Goal: Information Seeking & Learning: Learn about a topic

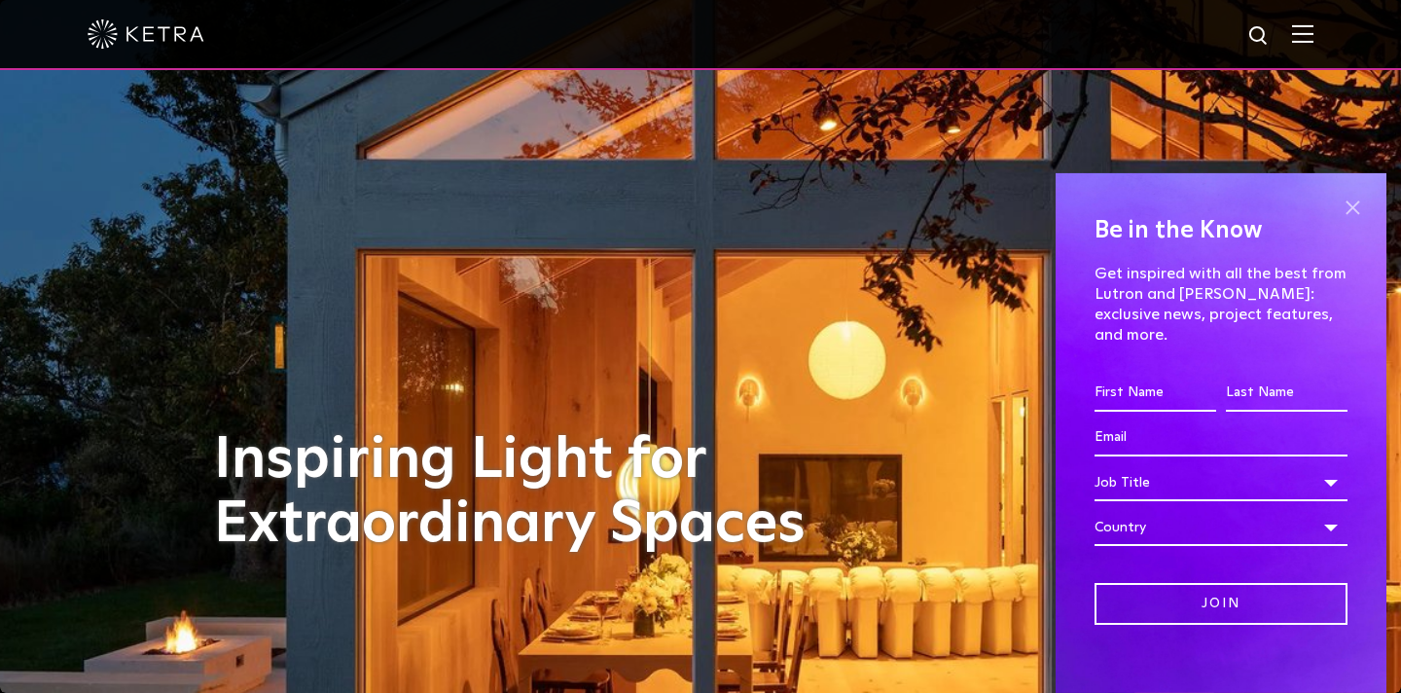
click at [1355, 208] on span at bounding box center [1352, 207] width 29 height 29
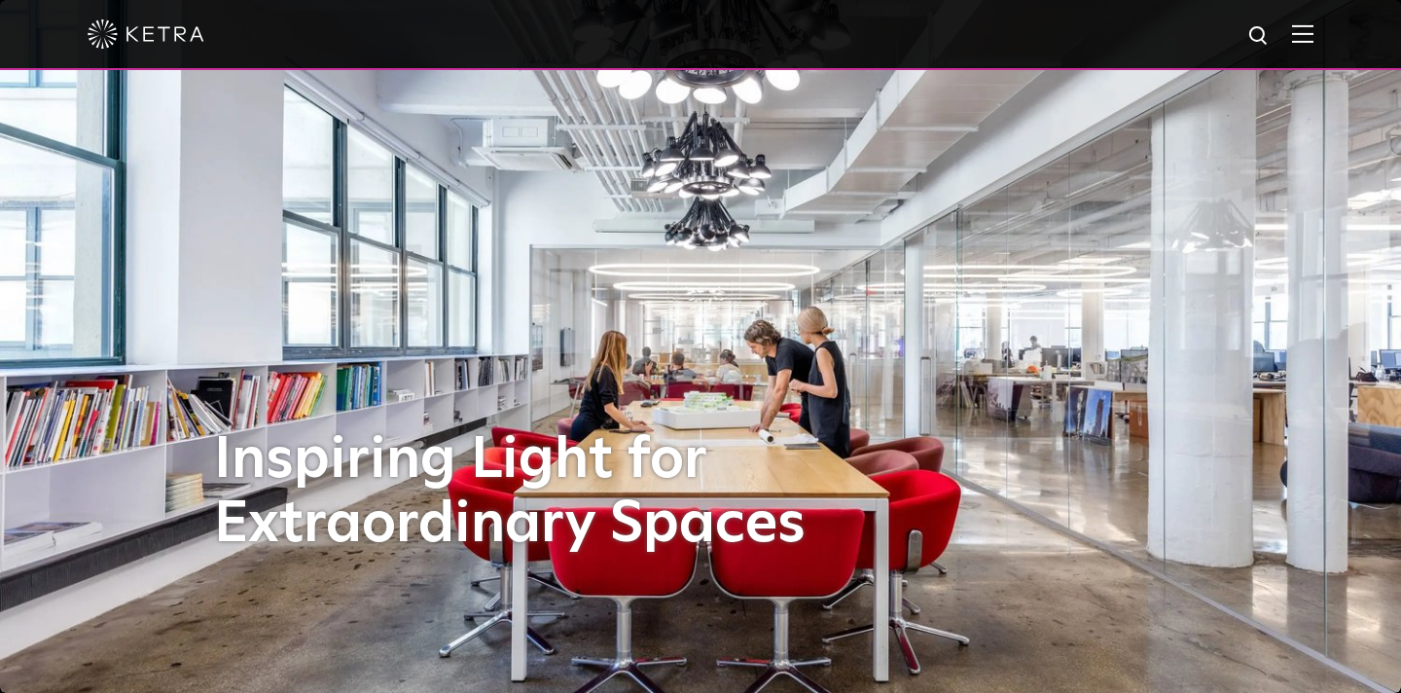
click at [560, 259] on div "Inspiring Light for Extraordinary Spaces" at bounding box center [700, 346] width 973 height 693
click at [1311, 40] on img at bounding box center [1302, 33] width 21 height 18
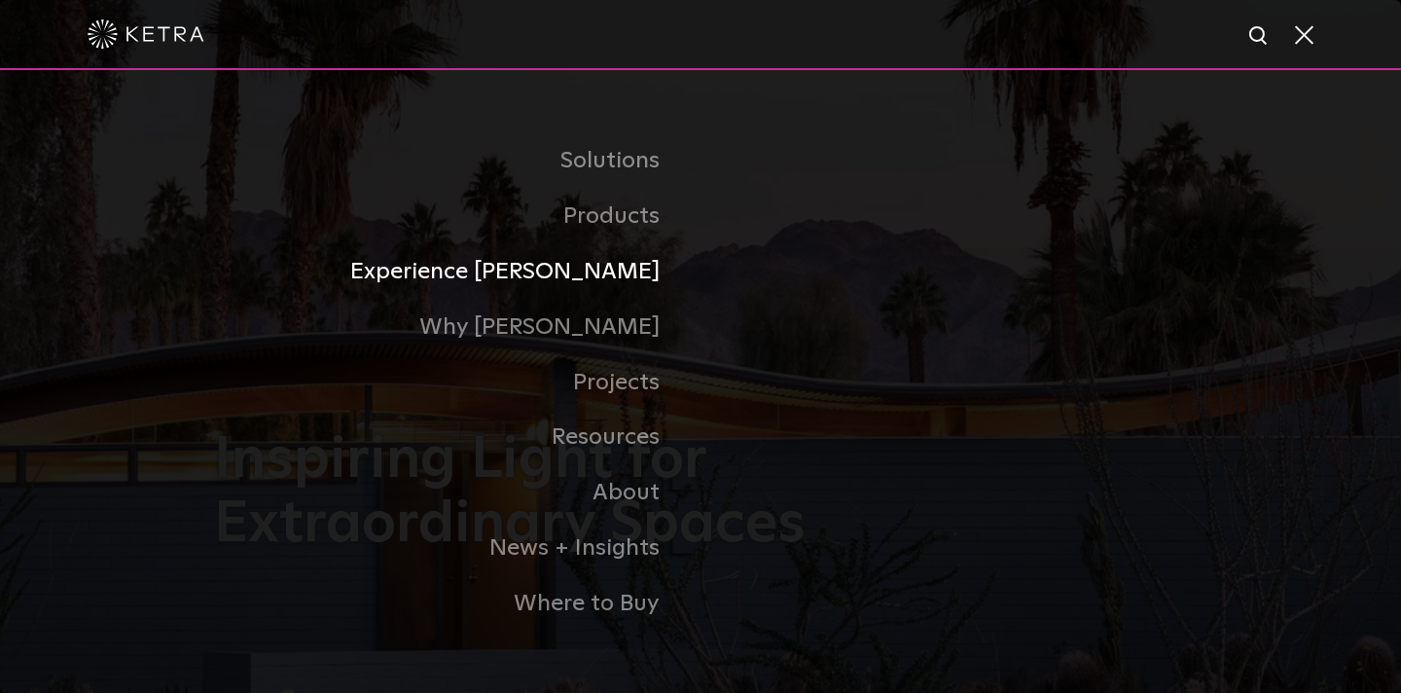
click at [632, 267] on link "Experience [PERSON_NAME]" at bounding box center [457, 271] width 487 height 55
